Goal: Check status

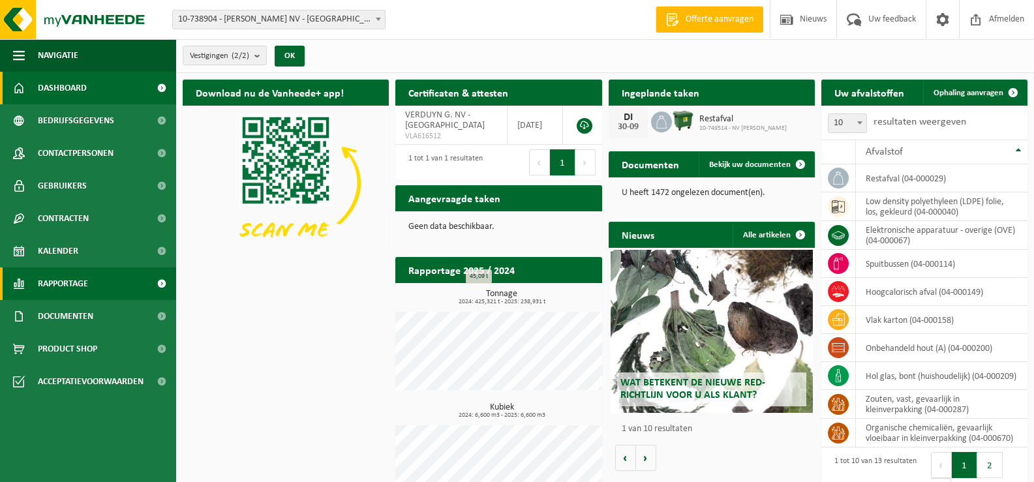
click at [88, 283] on span "Rapportage" at bounding box center [63, 284] width 50 height 33
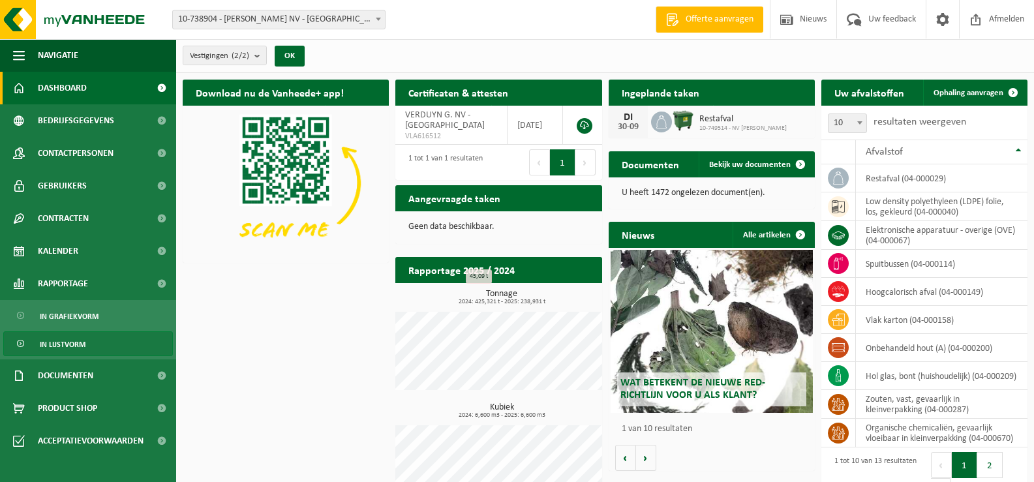
click at [78, 342] on span "In lijstvorm" at bounding box center [63, 344] width 46 height 25
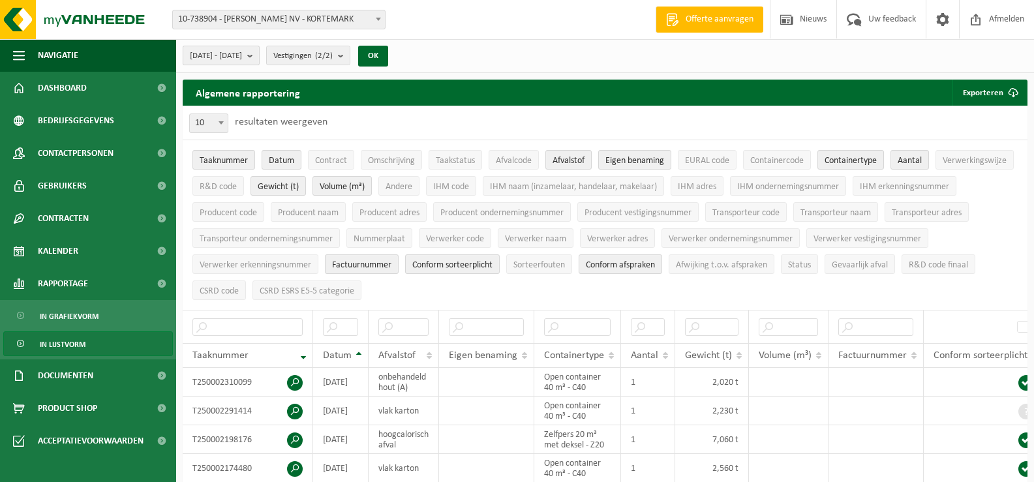
click at [259, 58] on b "submit" at bounding box center [253, 55] width 12 height 18
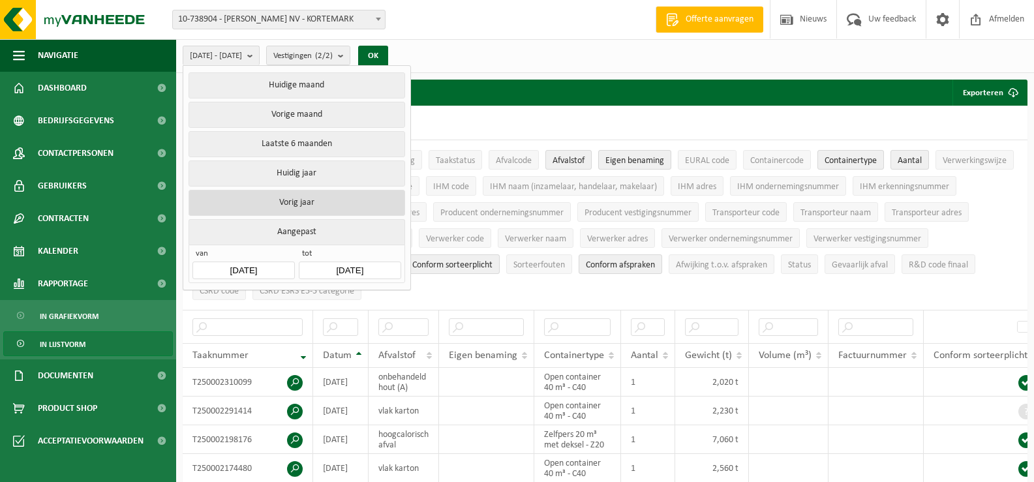
click at [278, 192] on button "Vorig jaar" at bounding box center [297, 203] width 216 height 26
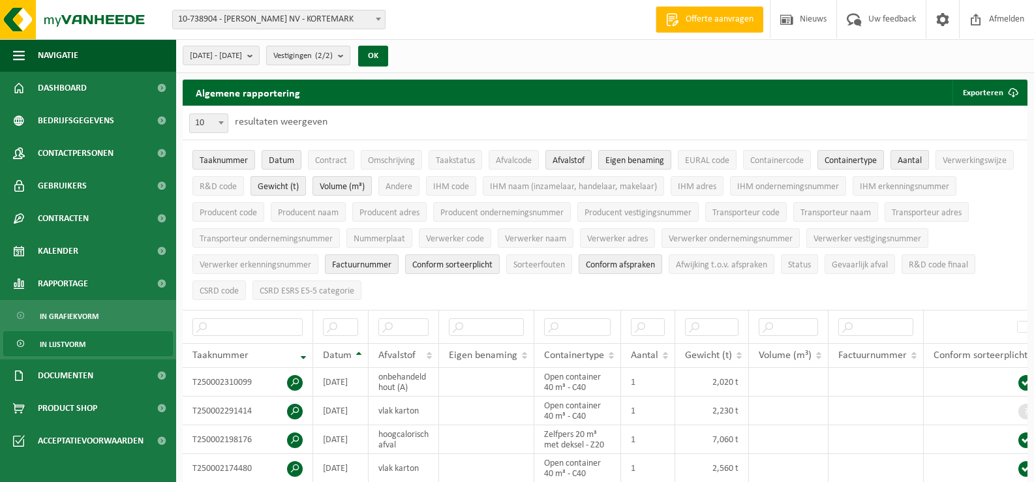
click at [350, 55] on b "submit" at bounding box center [344, 55] width 12 height 18
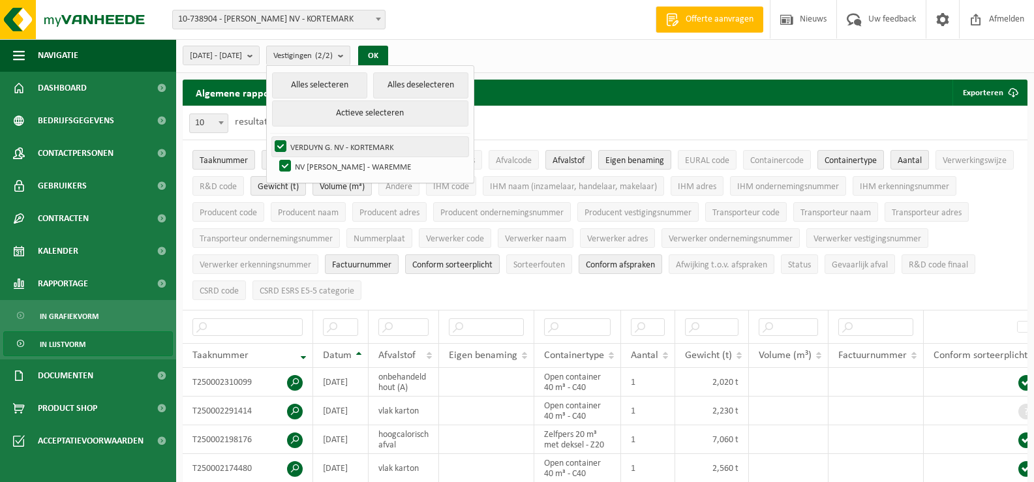
click at [367, 145] on label "VERDUYN G. NV - KORTEMARK" at bounding box center [370, 147] width 196 height 20
click at [270, 137] on input "VERDUYN G. NV - KORTEMARK" at bounding box center [270, 136] width 1 height 1
click at [367, 145] on label "VERDUYN G. NV - KORTEMARK" at bounding box center [370, 147] width 196 height 20
click at [270, 137] on input "VERDUYN G. NV - KORTEMARK" at bounding box center [270, 136] width 1 height 1
checkbox input "true"
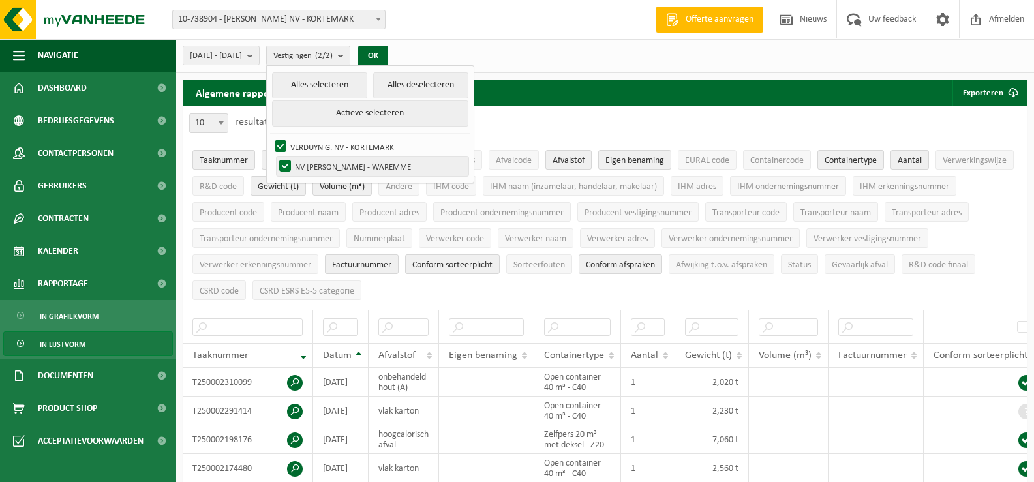
click at [364, 162] on label "NV [PERSON_NAME] - WAREMME" at bounding box center [373, 167] width 192 height 20
click at [275, 157] on input "NV [PERSON_NAME] - WAREMME" at bounding box center [274, 156] width 1 height 1
checkbox input "false"
click at [388, 57] on button "OK" at bounding box center [373, 56] width 30 height 21
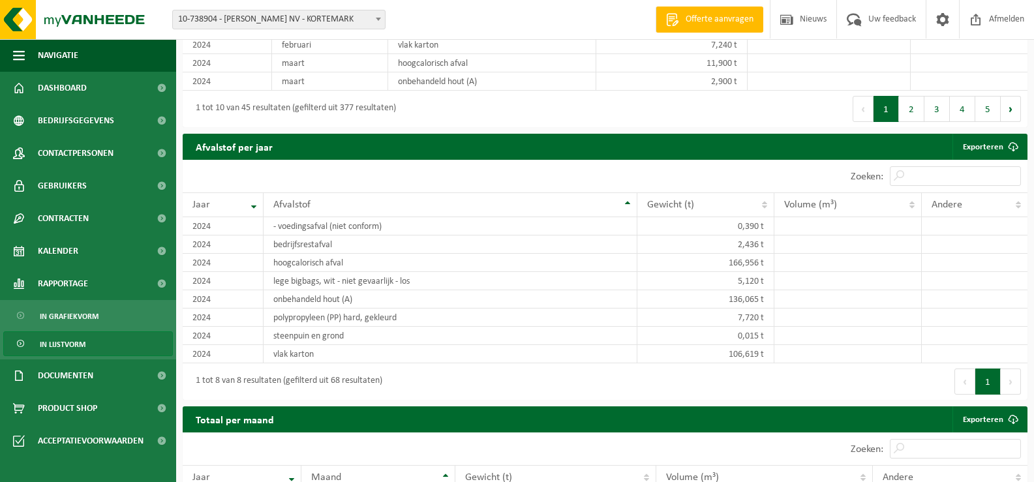
scroll to position [1044, 0]
